Goal: Find specific page/section: Find specific page/section

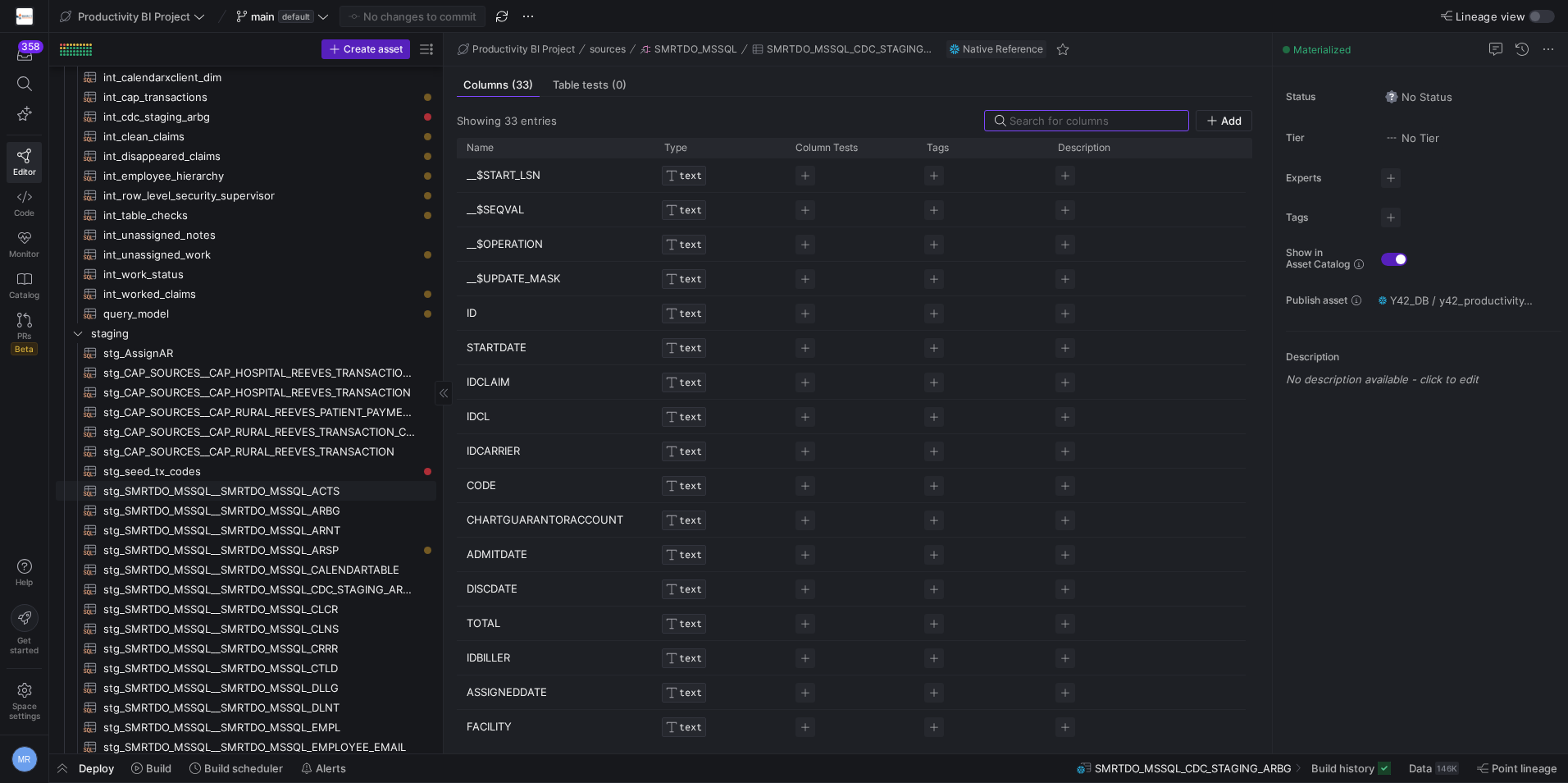
scroll to position [246, 0]
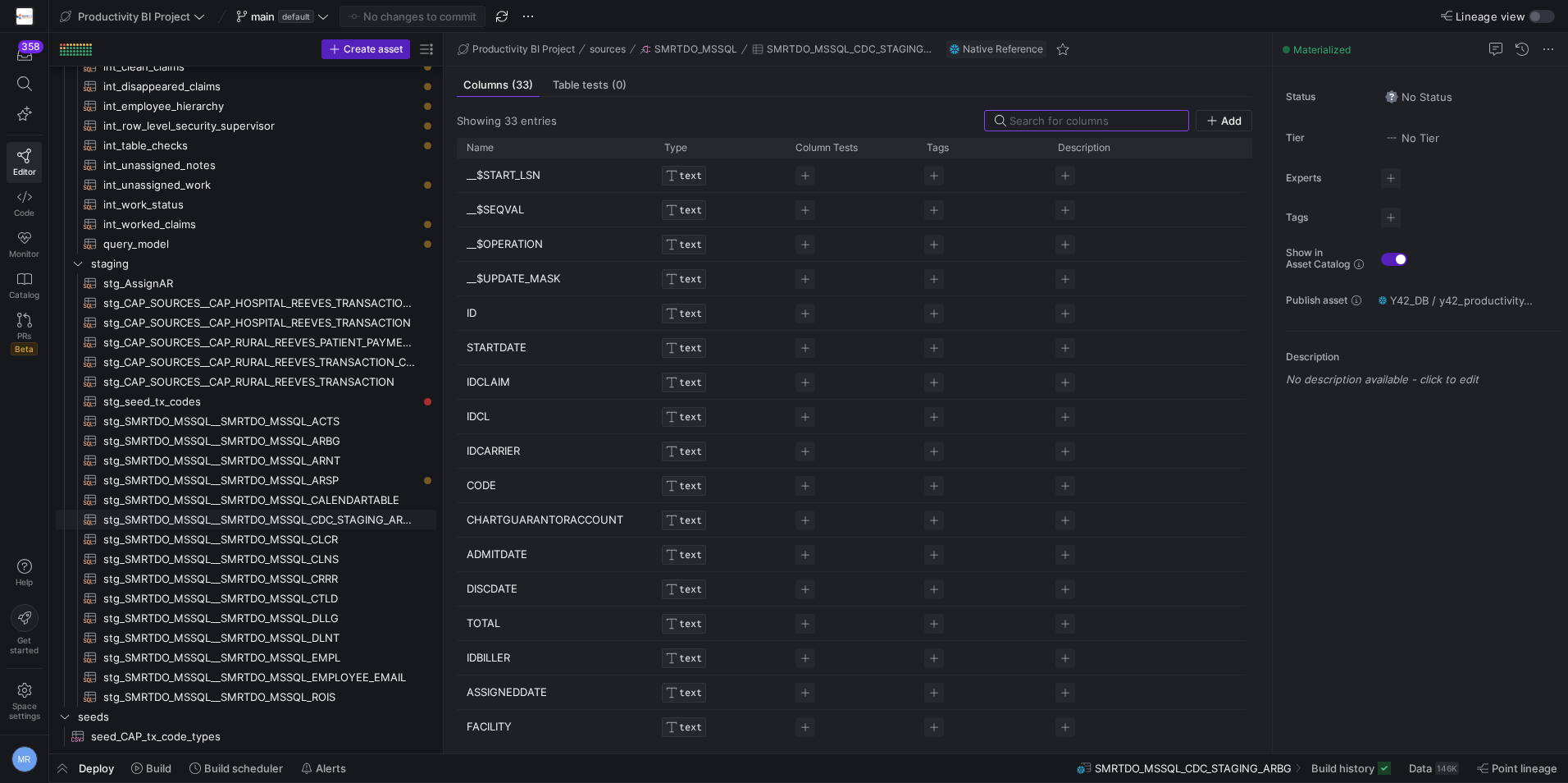
drag, startPoint x: 310, startPoint y: 518, endPoint x: 461, endPoint y: 511, distance: 151.2
click at [310, 517] on span "stg_SMRTDO_MSSQL__SMRTDO_MSSQL_CDC_STAGING_ARBG​​​​​​​​​​" at bounding box center [260, 519] width 314 height 19
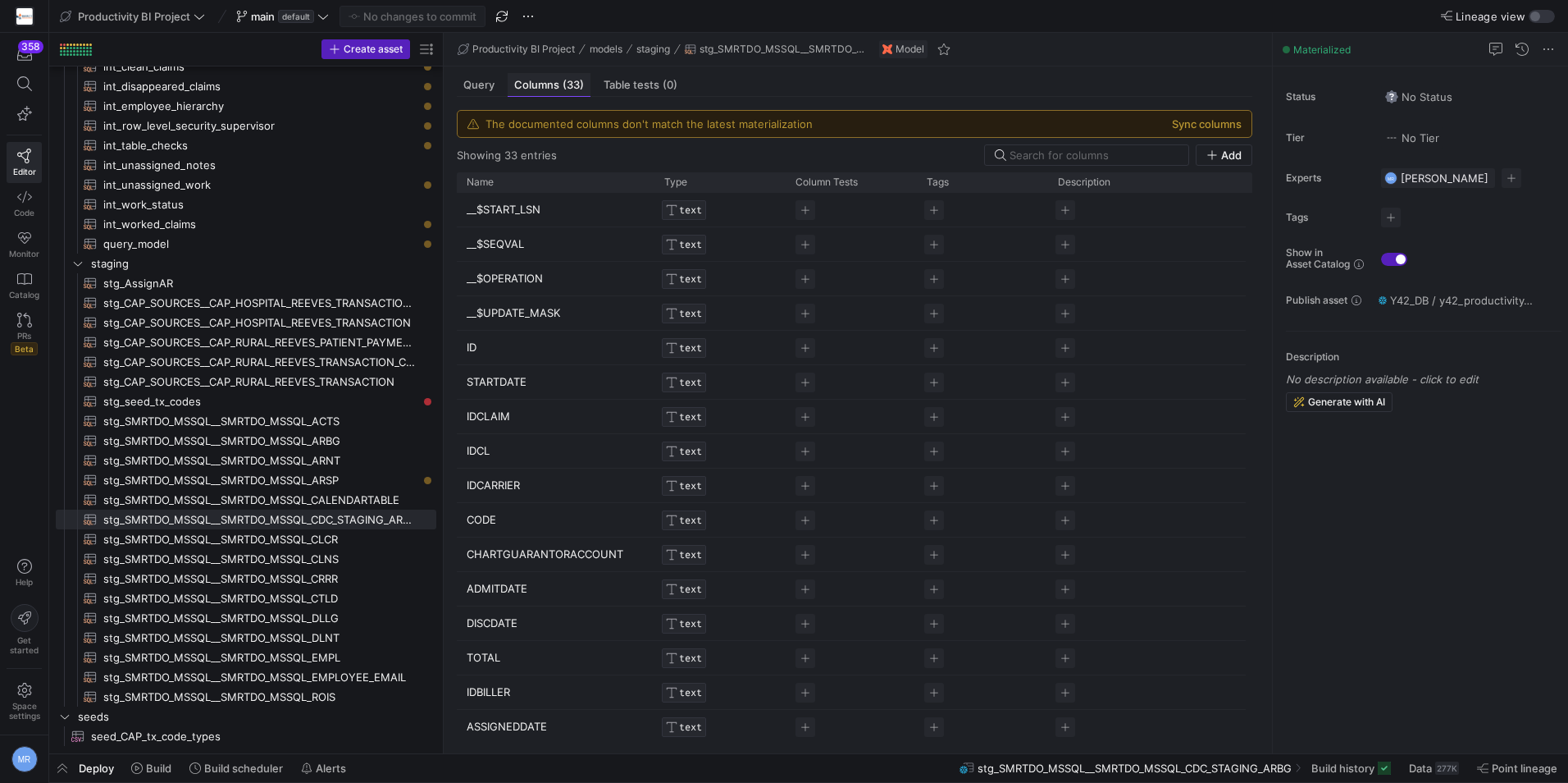
click at [513, 90] on div "Columns (33)" at bounding box center [549, 85] width 83 height 24
click at [497, 90] on div "Query" at bounding box center [478, 85] width 44 height 24
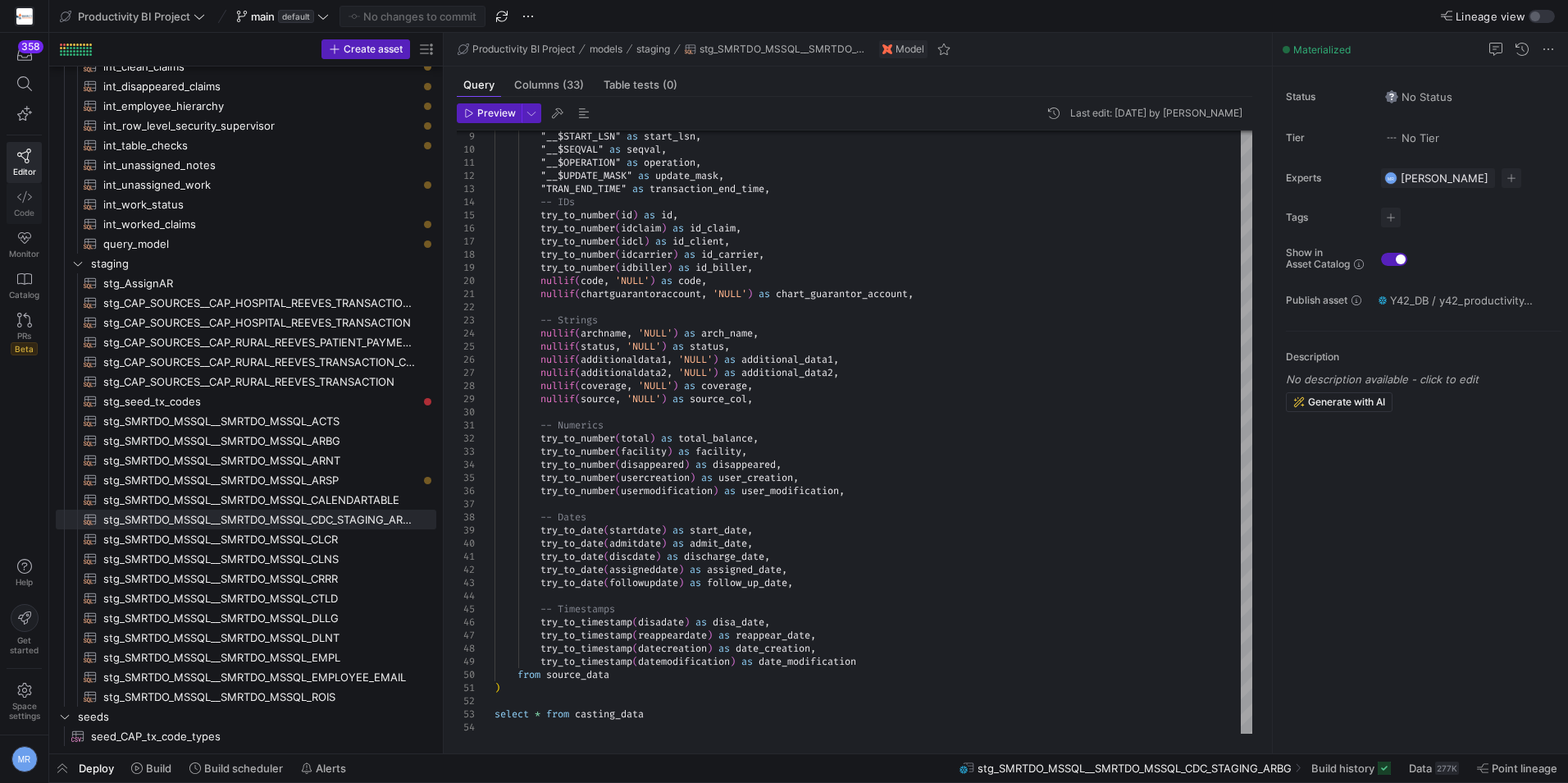
click at [32, 200] on link "Code" at bounding box center [24, 203] width 35 height 41
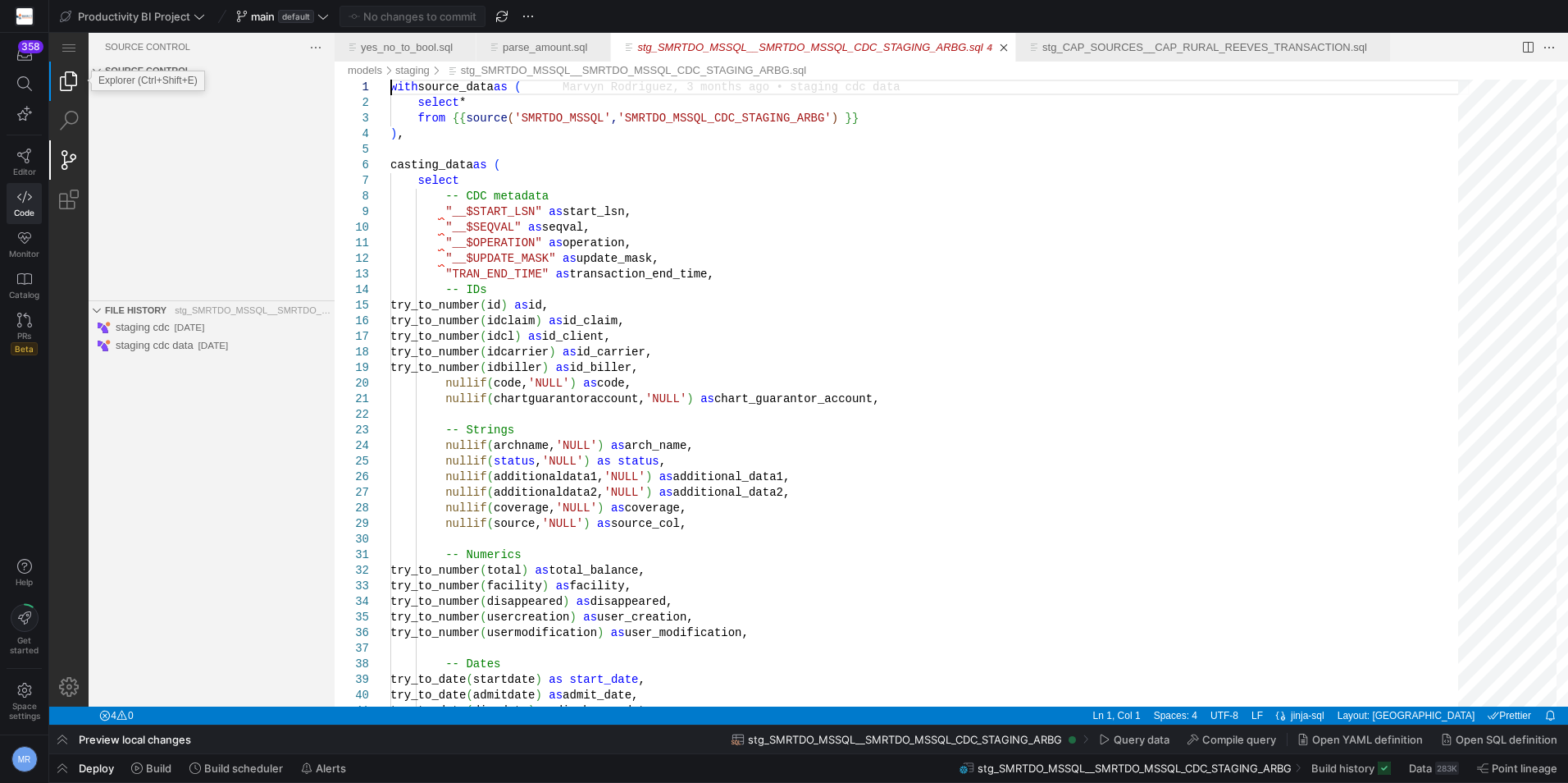
click at [76, 79] on link "Explorer (Ctrl+Shift+E)" at bounding box center [69, 81] width 40 height 40
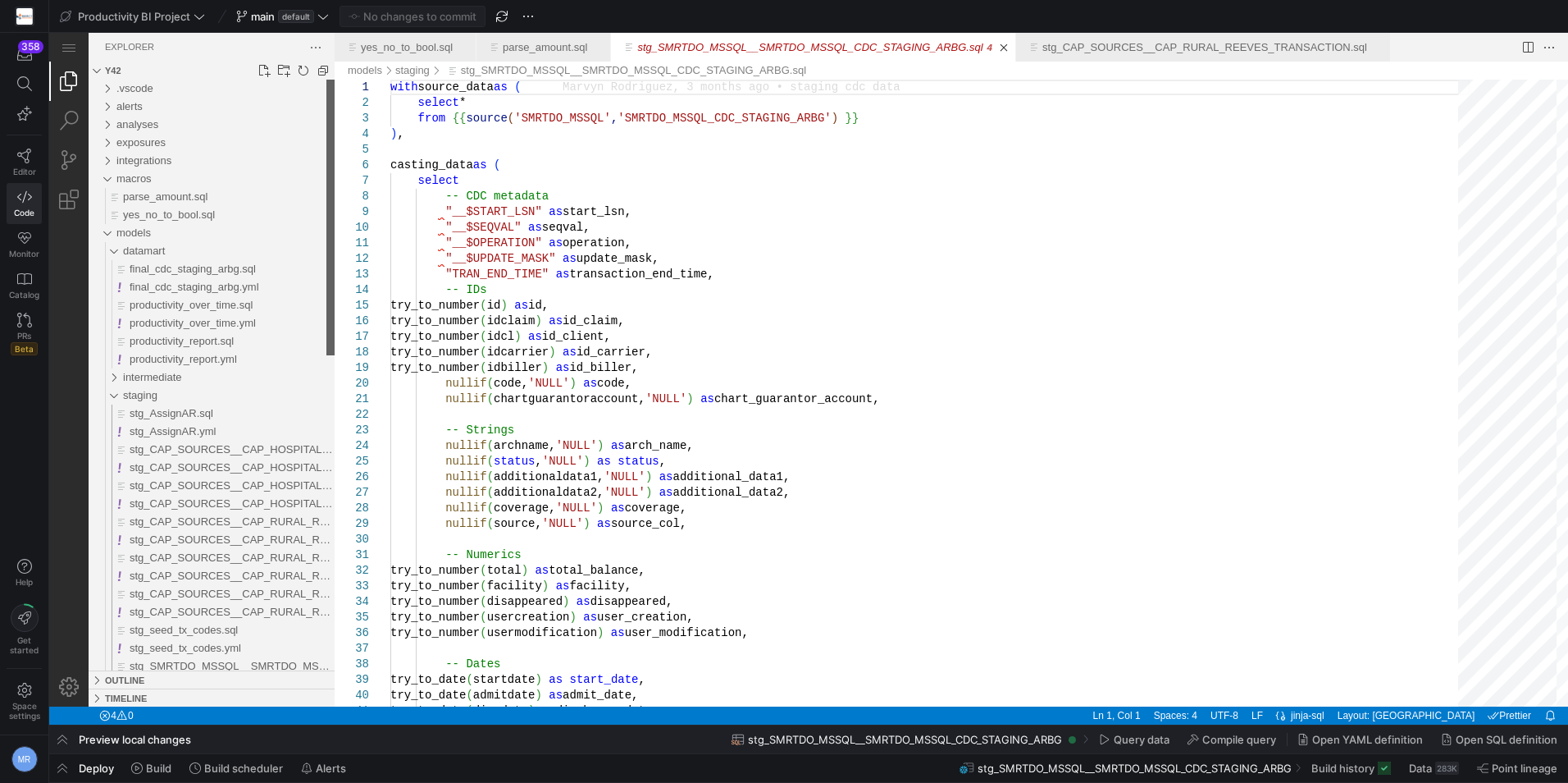
click at [326, 80] on div "Files Explorer" at bounding box center [330, 218] width 8 height 276
click at [116, 397] on div "staging" at bounding box center [110, 395] width 31 height 18
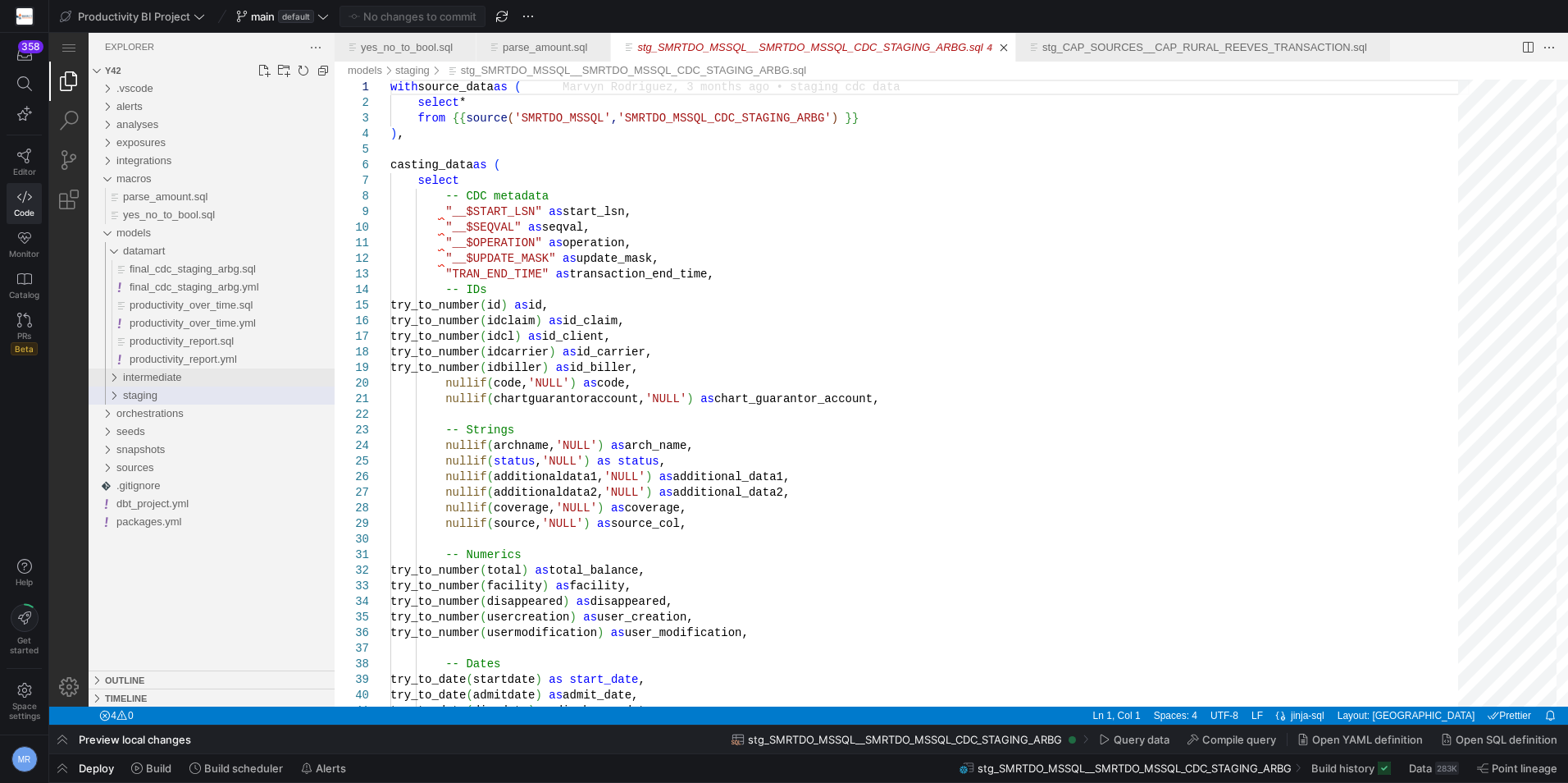
click at [111, 373] on div "intermediate" at bounding box center [110, 377] width 31 height 18
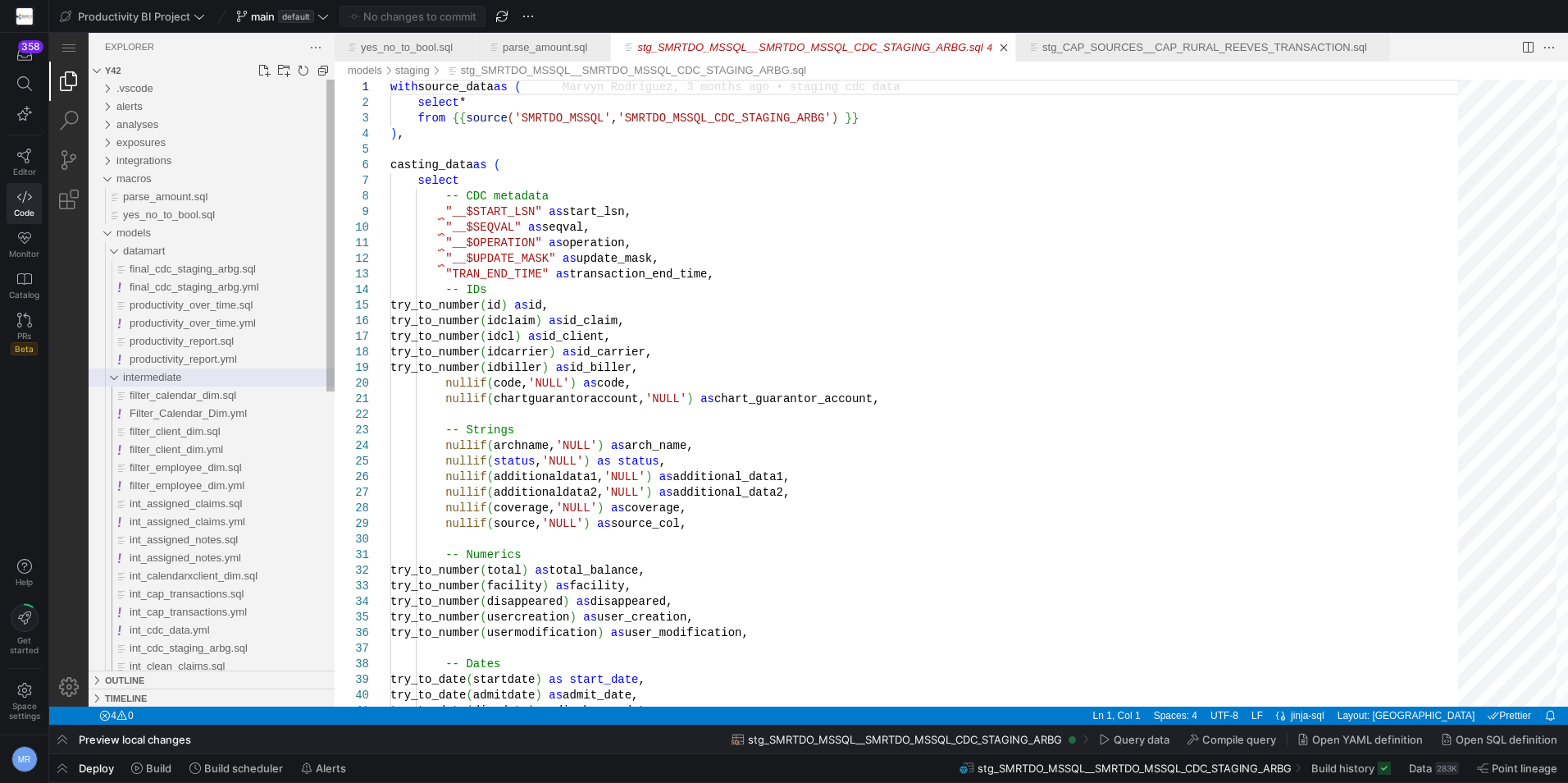
click at [111, 373] on div "intermediate" at bounding box center [110, 377] width 31 height 18
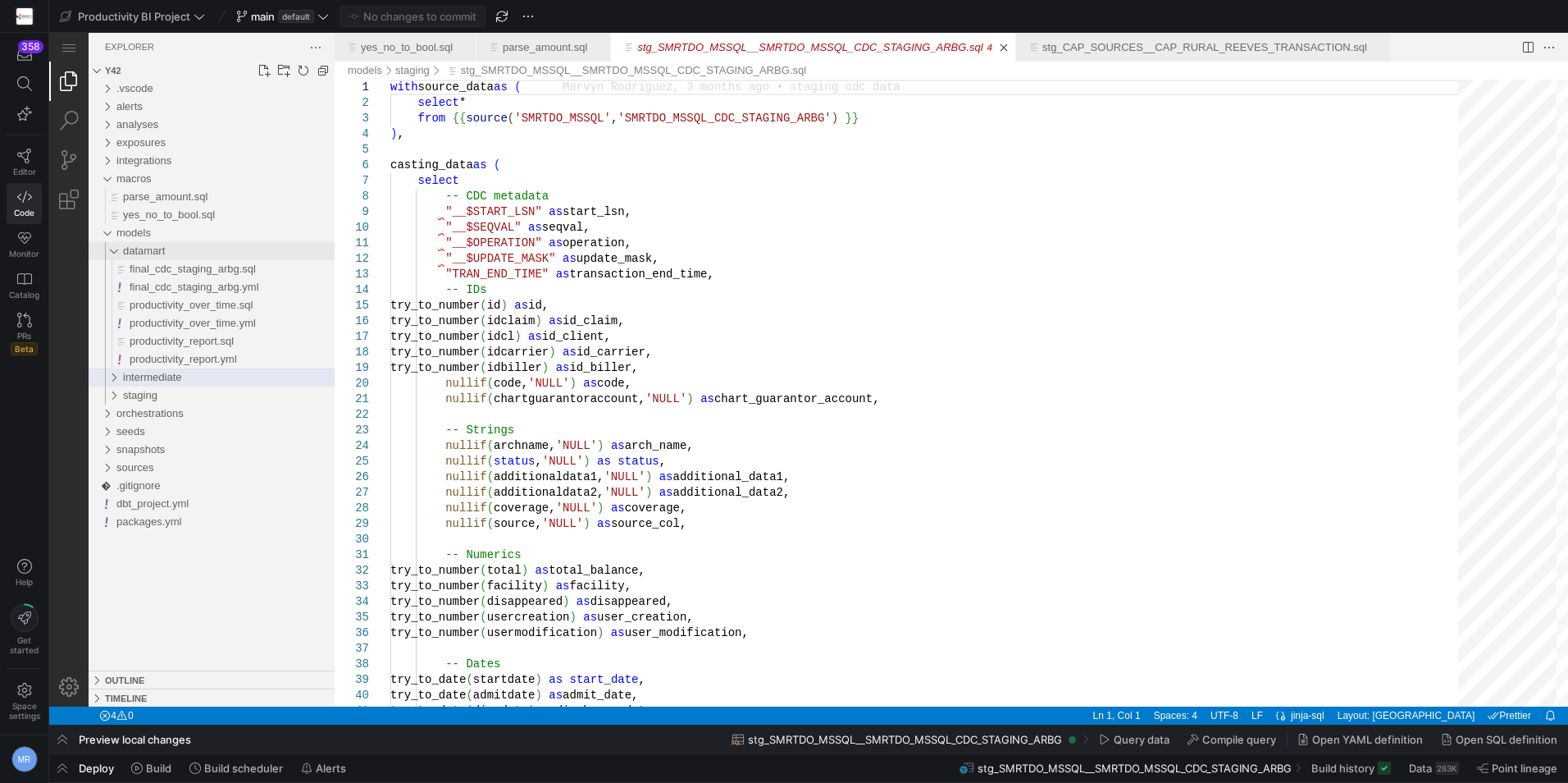
click at [111, 244] on div "datamart" at bounding box center [110, 251] width 31 height 18
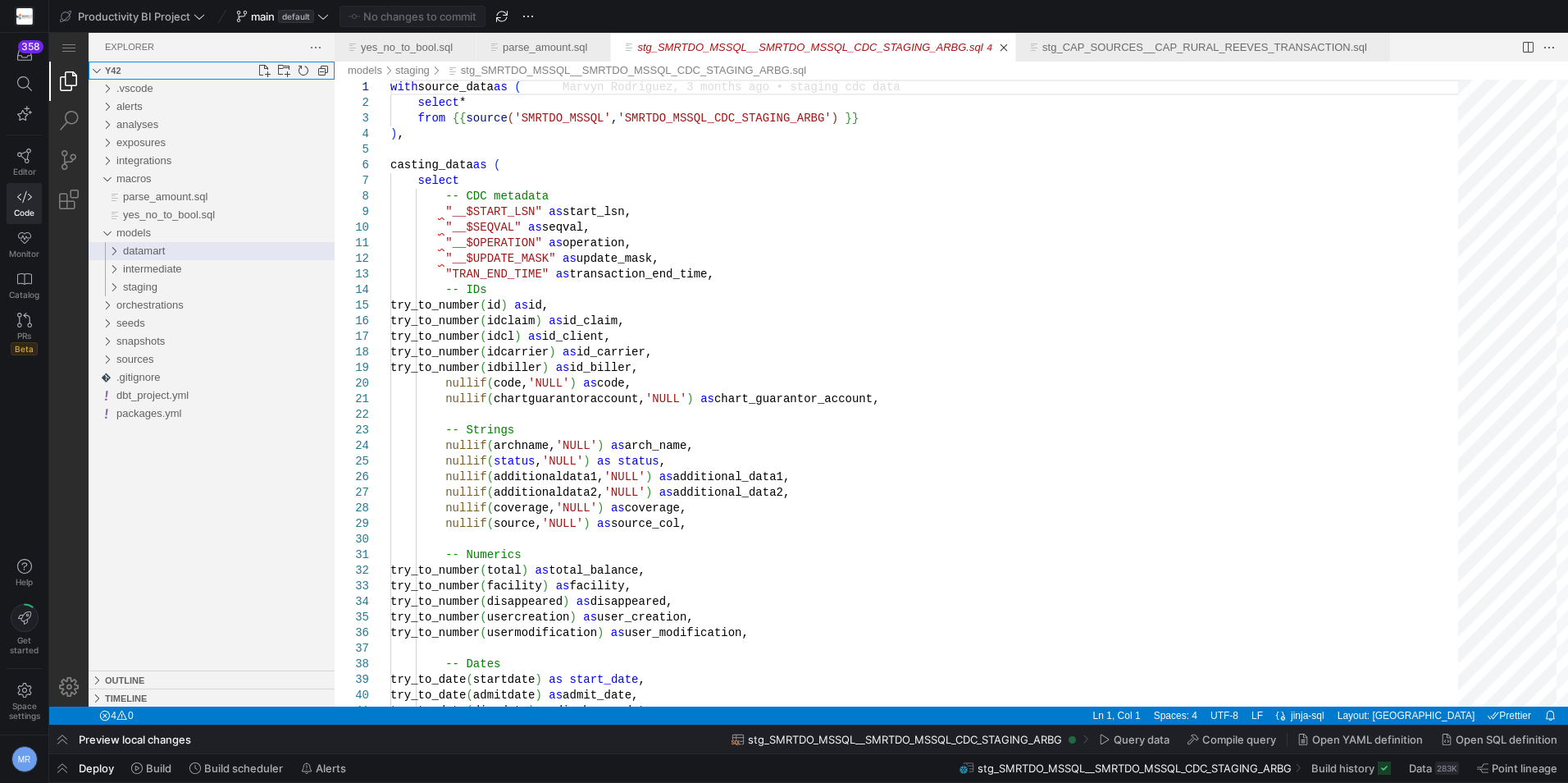
click at [96, 69] on div "Folders Section" at bounding box center [96, 70] width 13 height 13
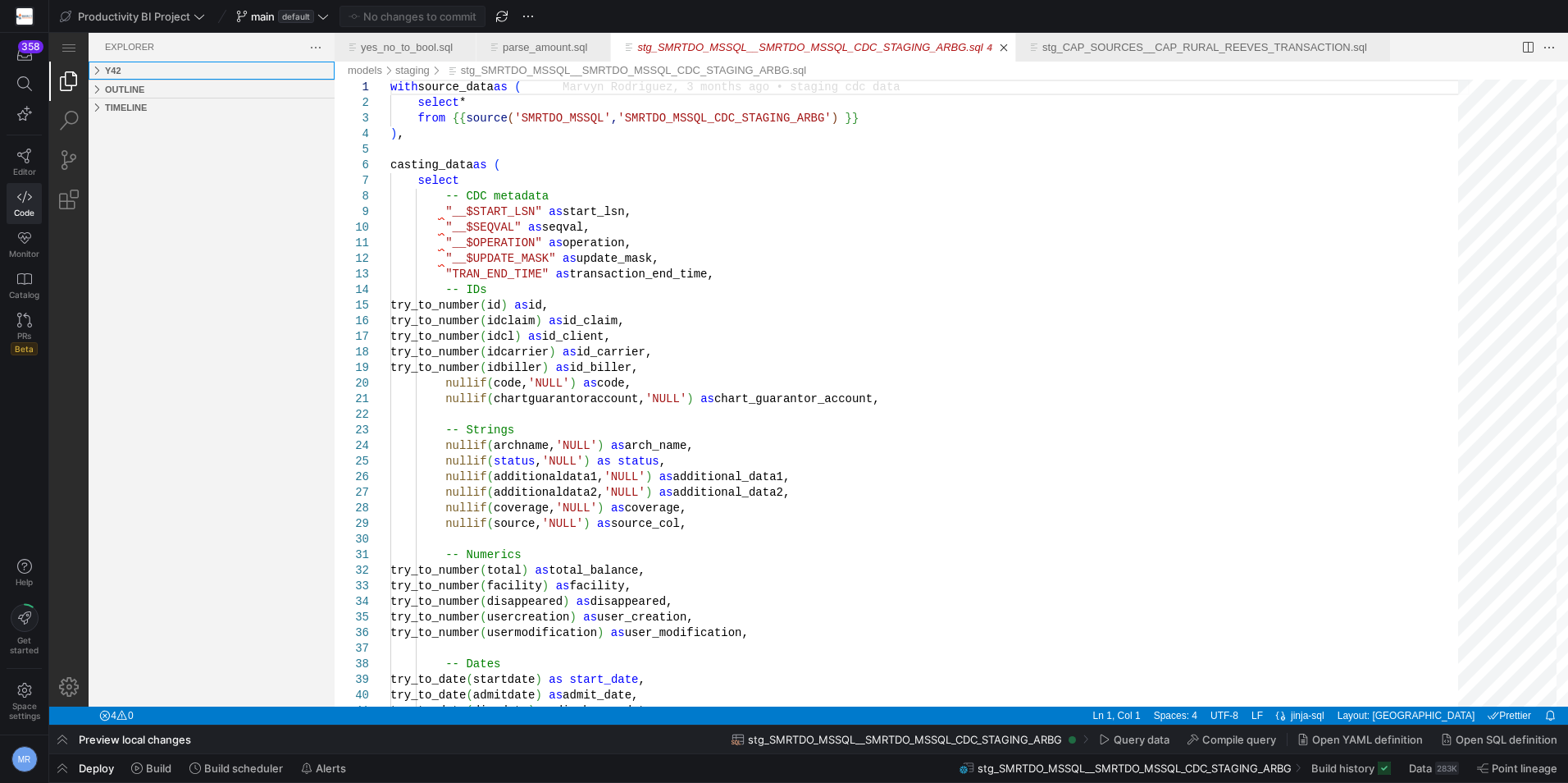
click at [96, 69] on div "Folders Section" at bounding box center [96, 70] width 13 height 13
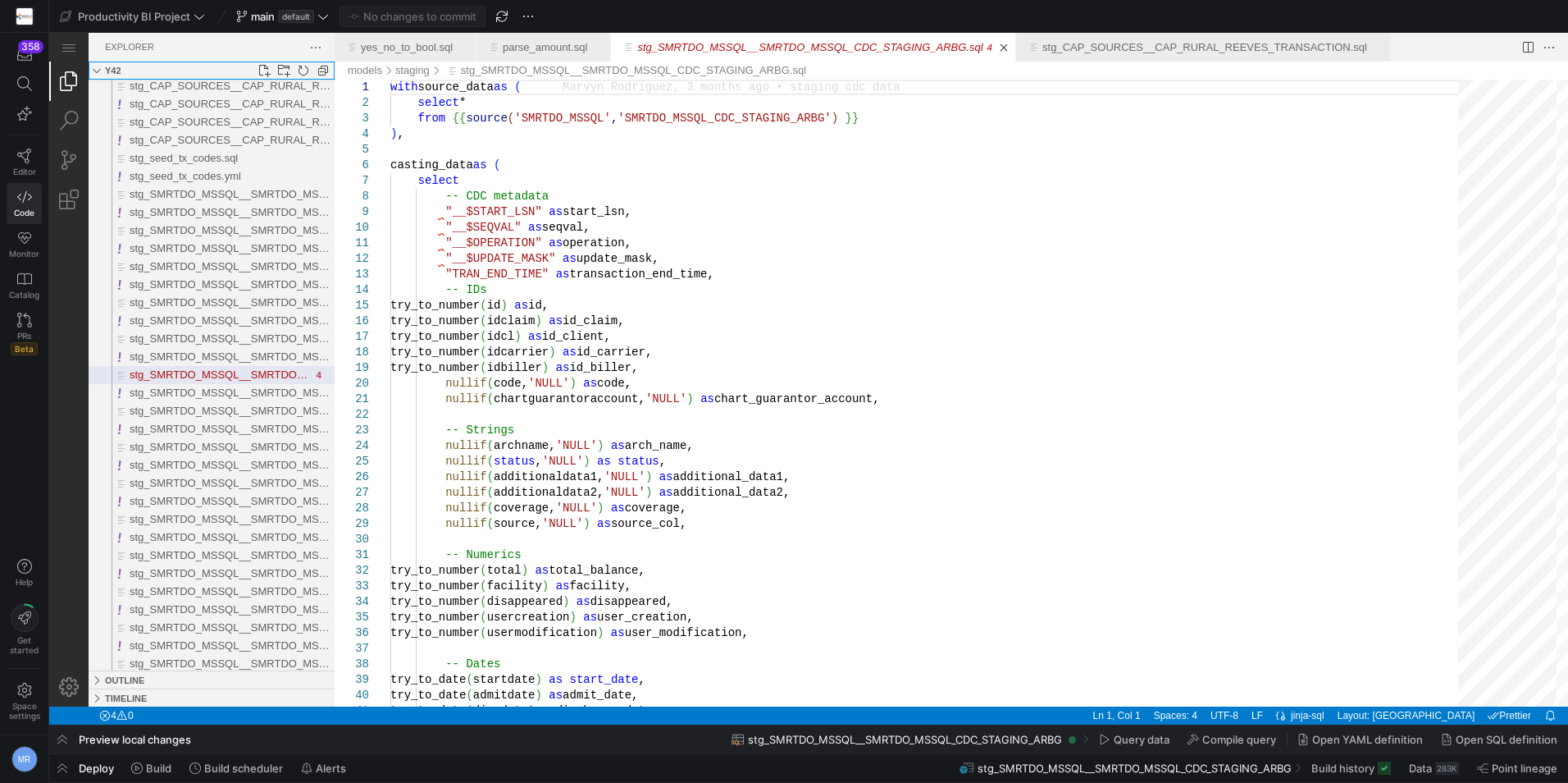
click at [98, 67] on div "Folders Section" at bounding box center [96, 70] width 13 height 13
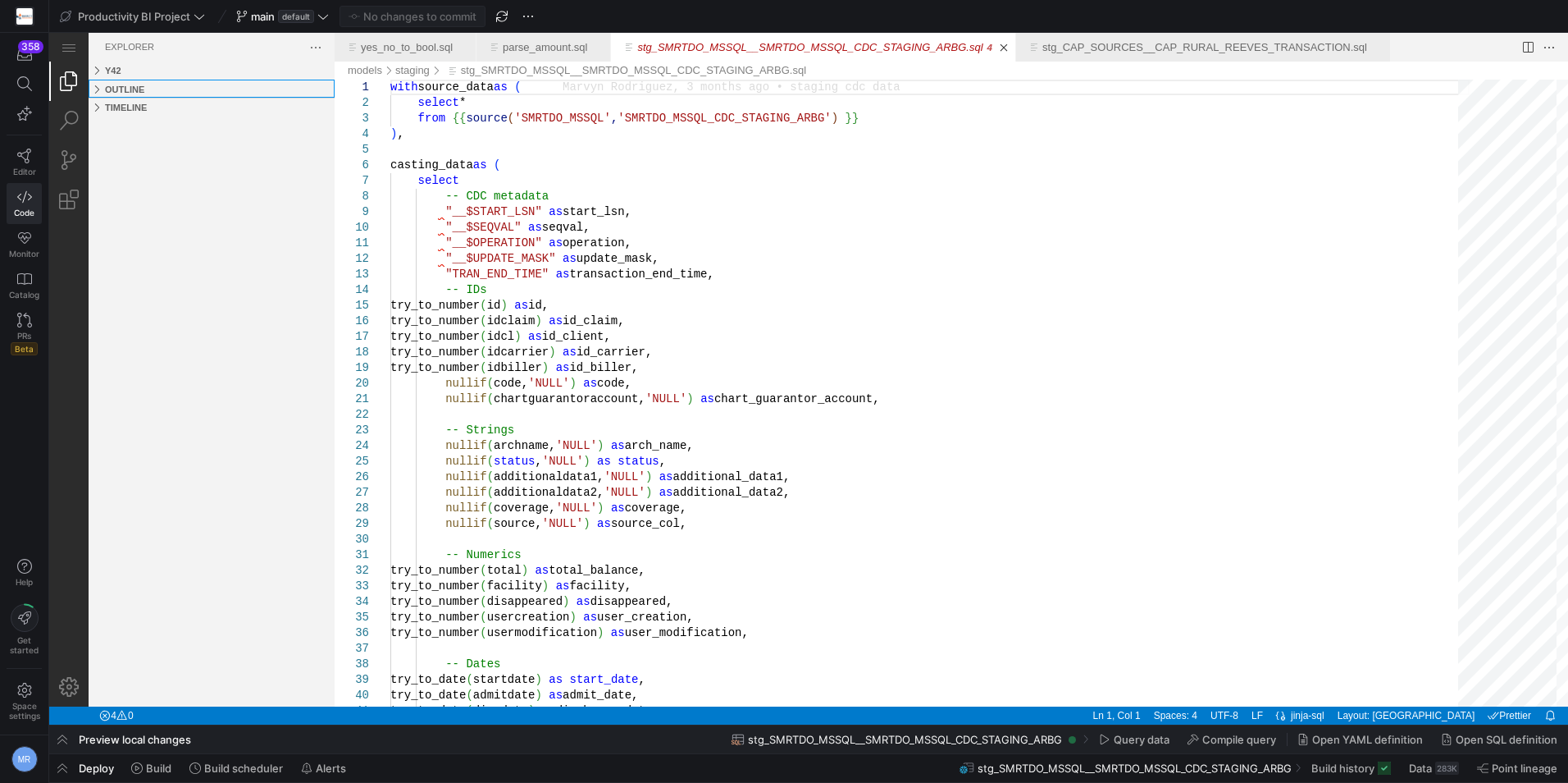
click at [93, 87] on div "Outline Section" at bounding box center [96, 89] width 13 height 13
click at [106, 72] on h3 "y42" at bounding box center [113, 71] width 17 height 18
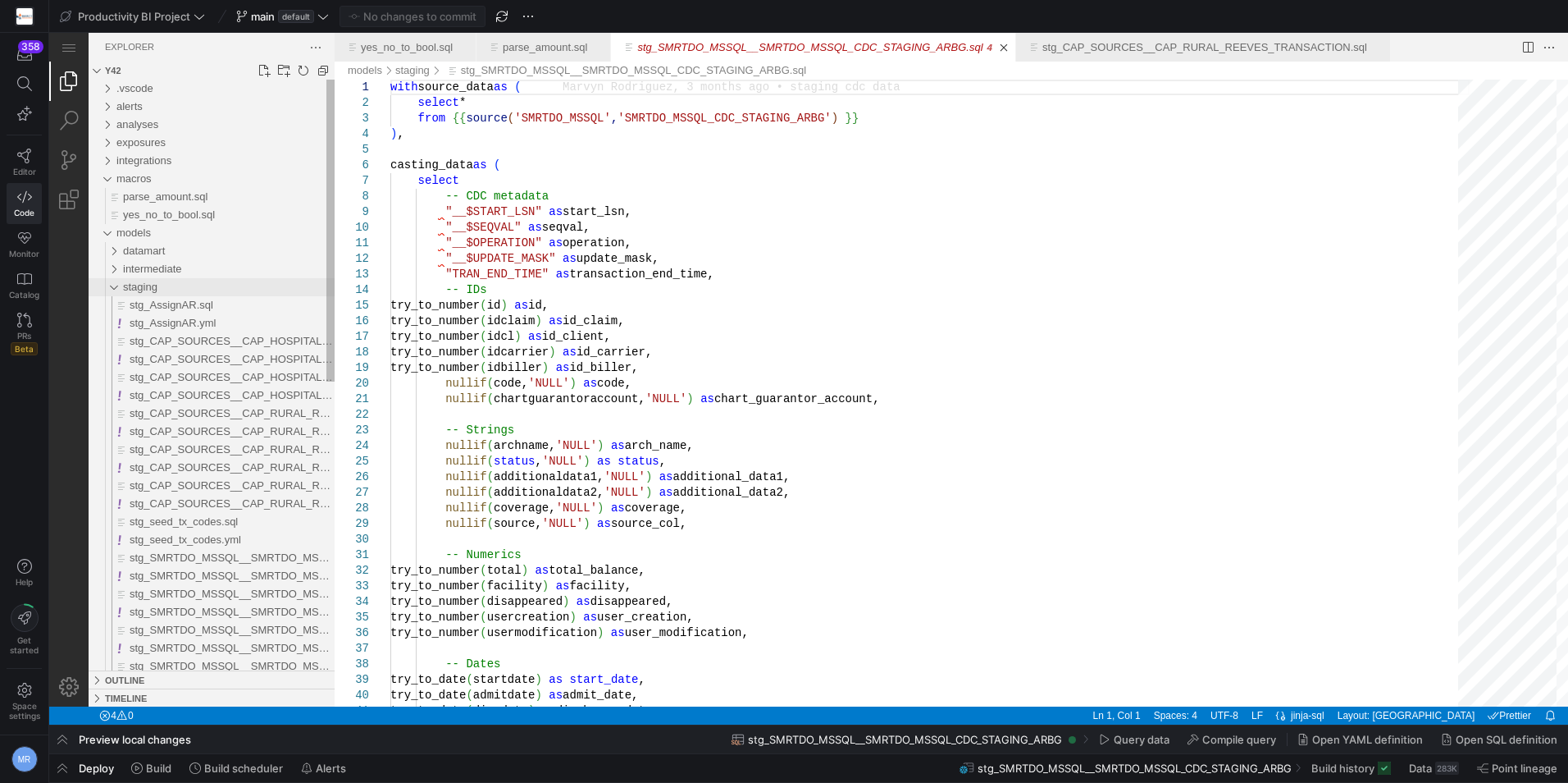
click at [127, 288] on span "staging" at bounding box center [140, 287] width 34 height 12
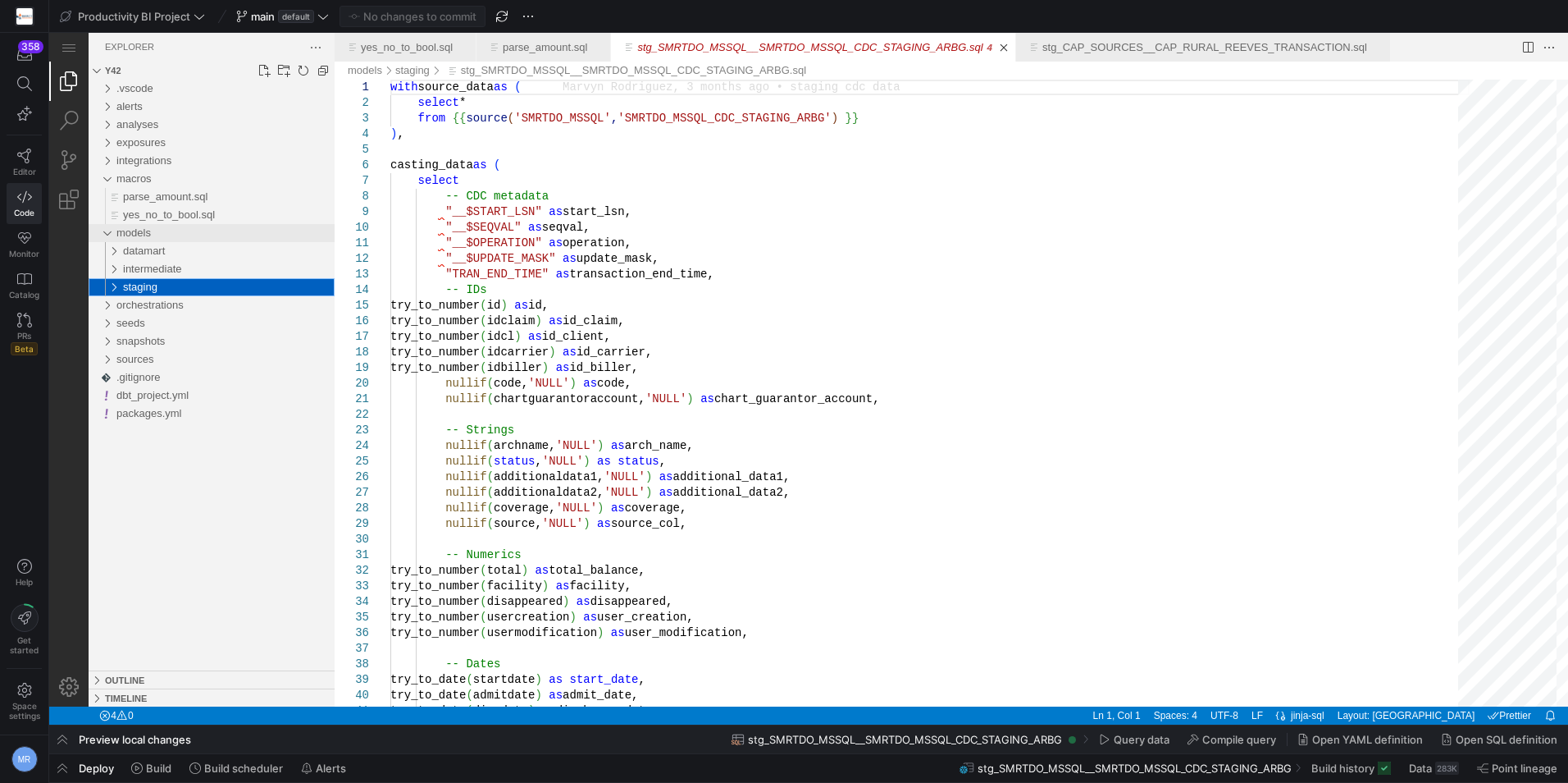
click at [106, 230] on div "models" at bounding box center [107, 233] width 25 height 18
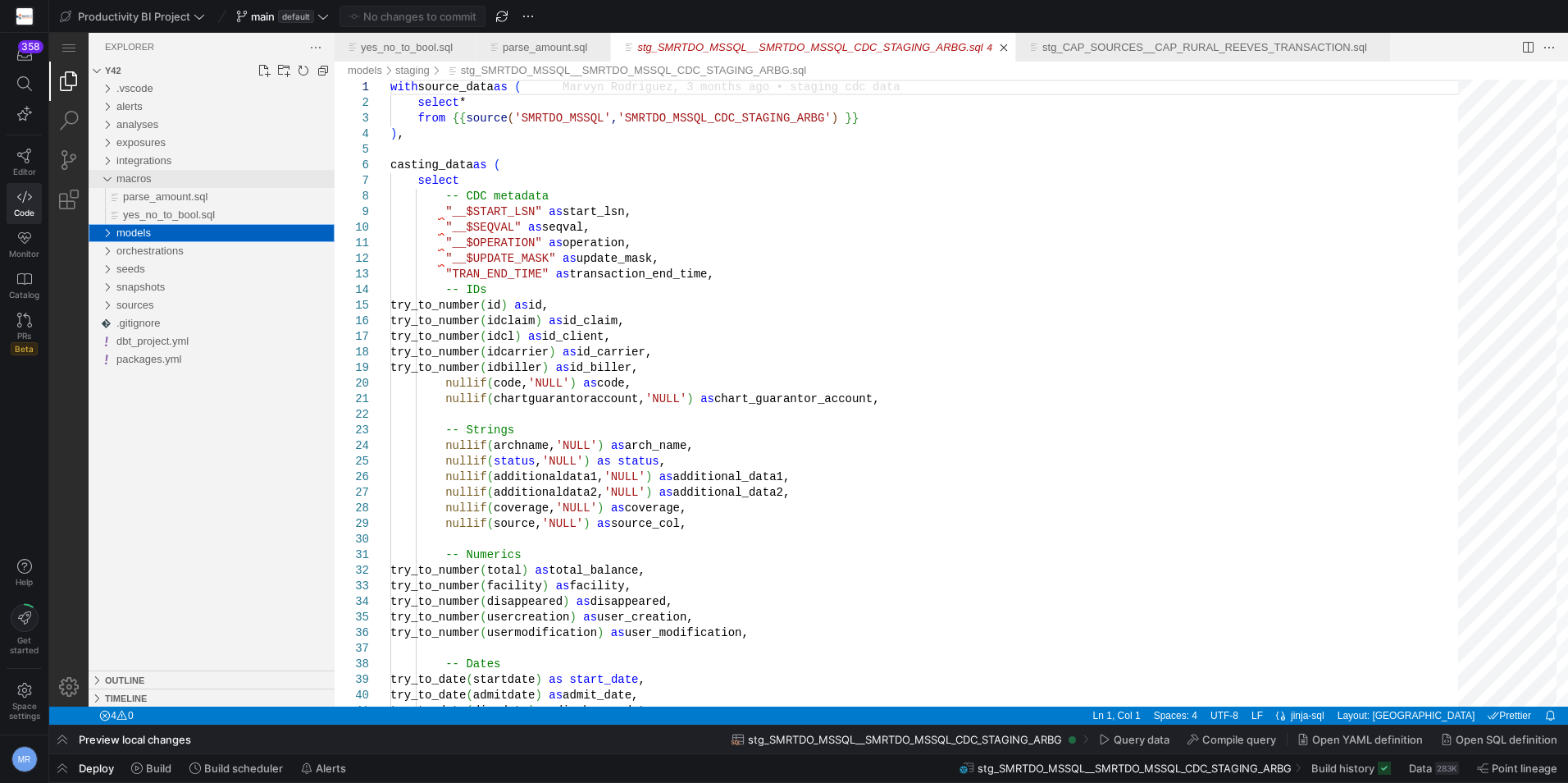
click at [107, 178] on div "macros" at bounding box center [107, 179] width 25 height 18
